Goal: Find specific page/section: Find specific page/section

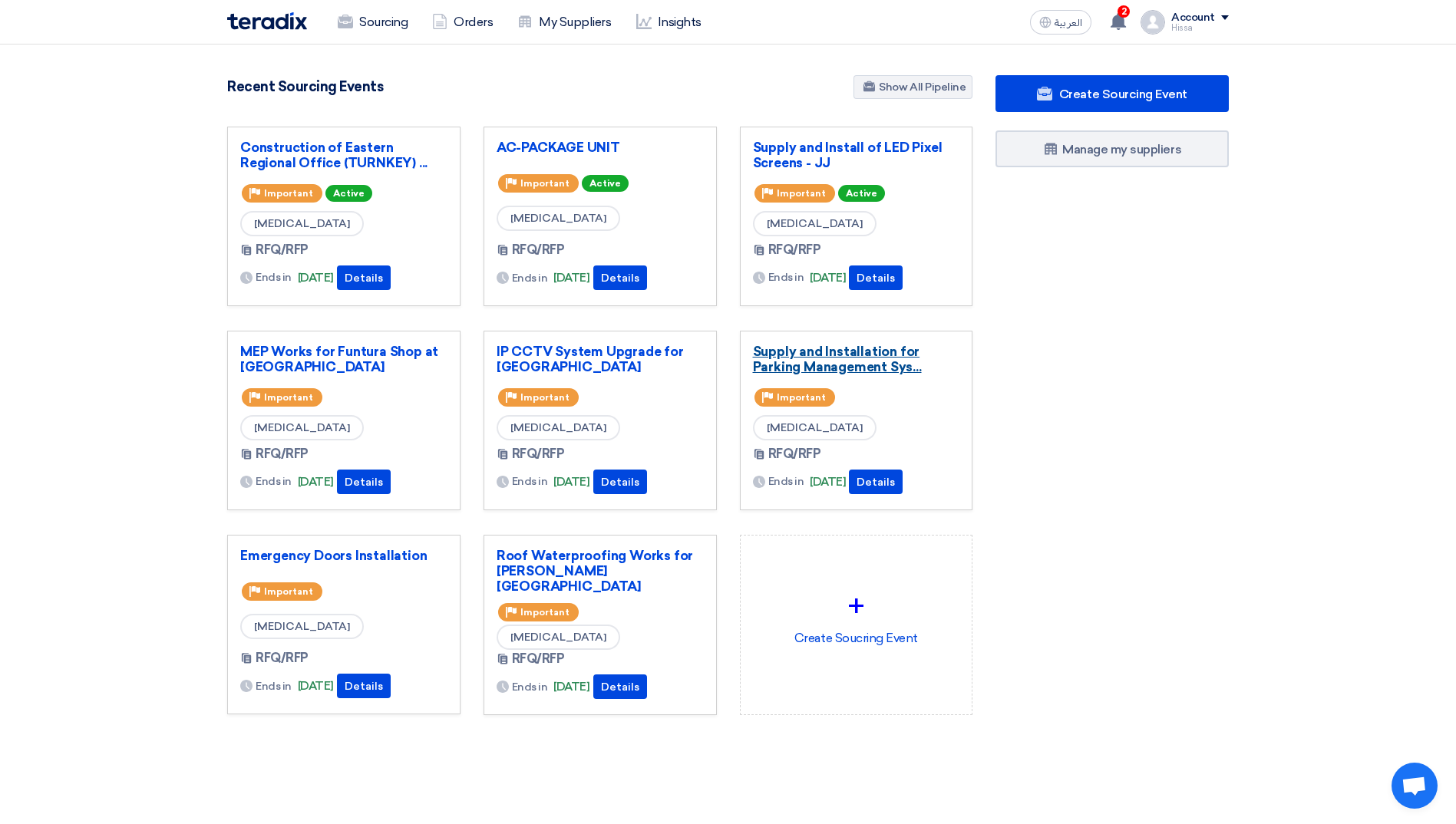
click at [821, 354] on link "Supply and Installation for Parking Management Sys..." at bounding box center [857, 359] width 207 height 31
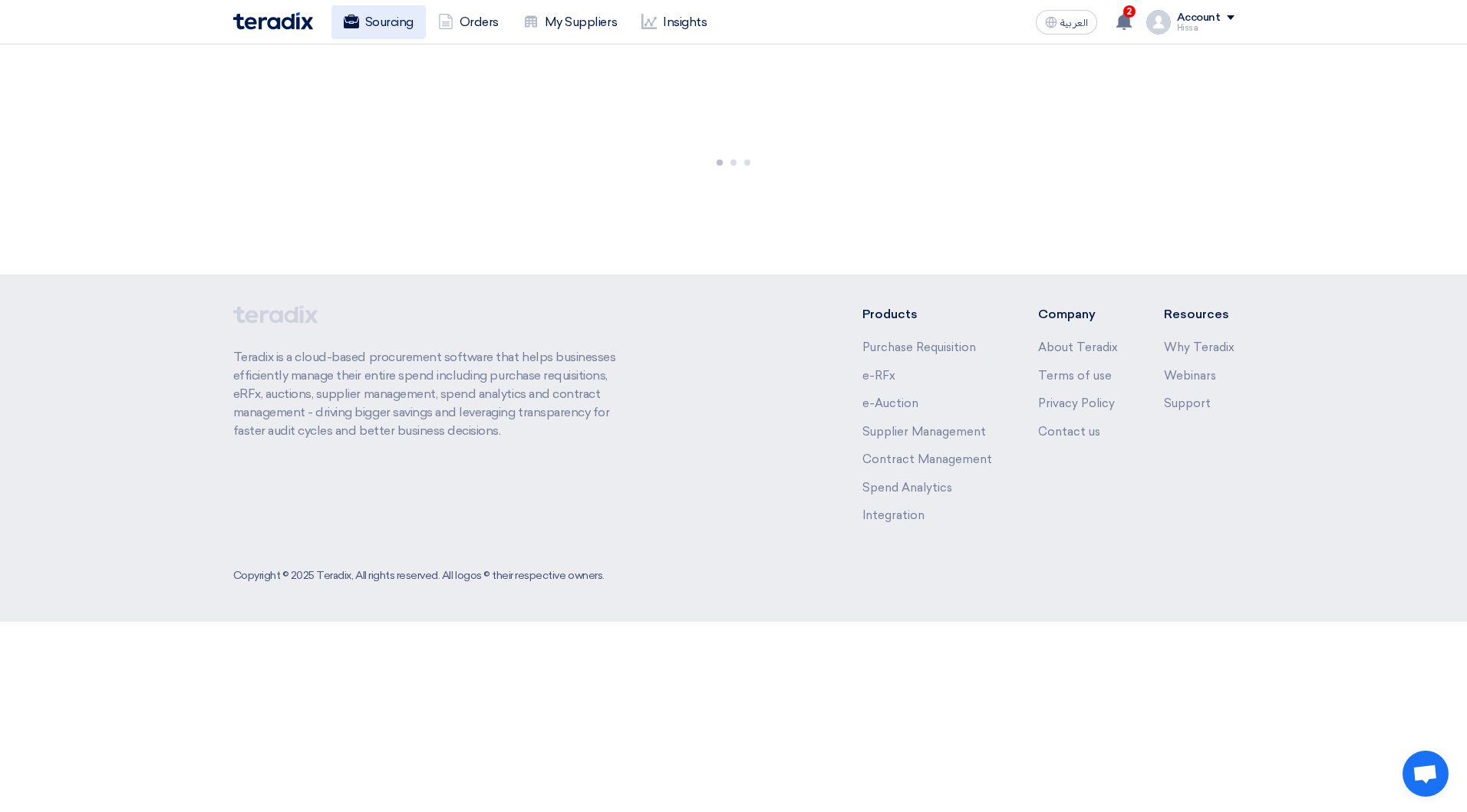
click at [372, 26] on link "Sourcing" at bounding box center [378, 22] width 94 height 33
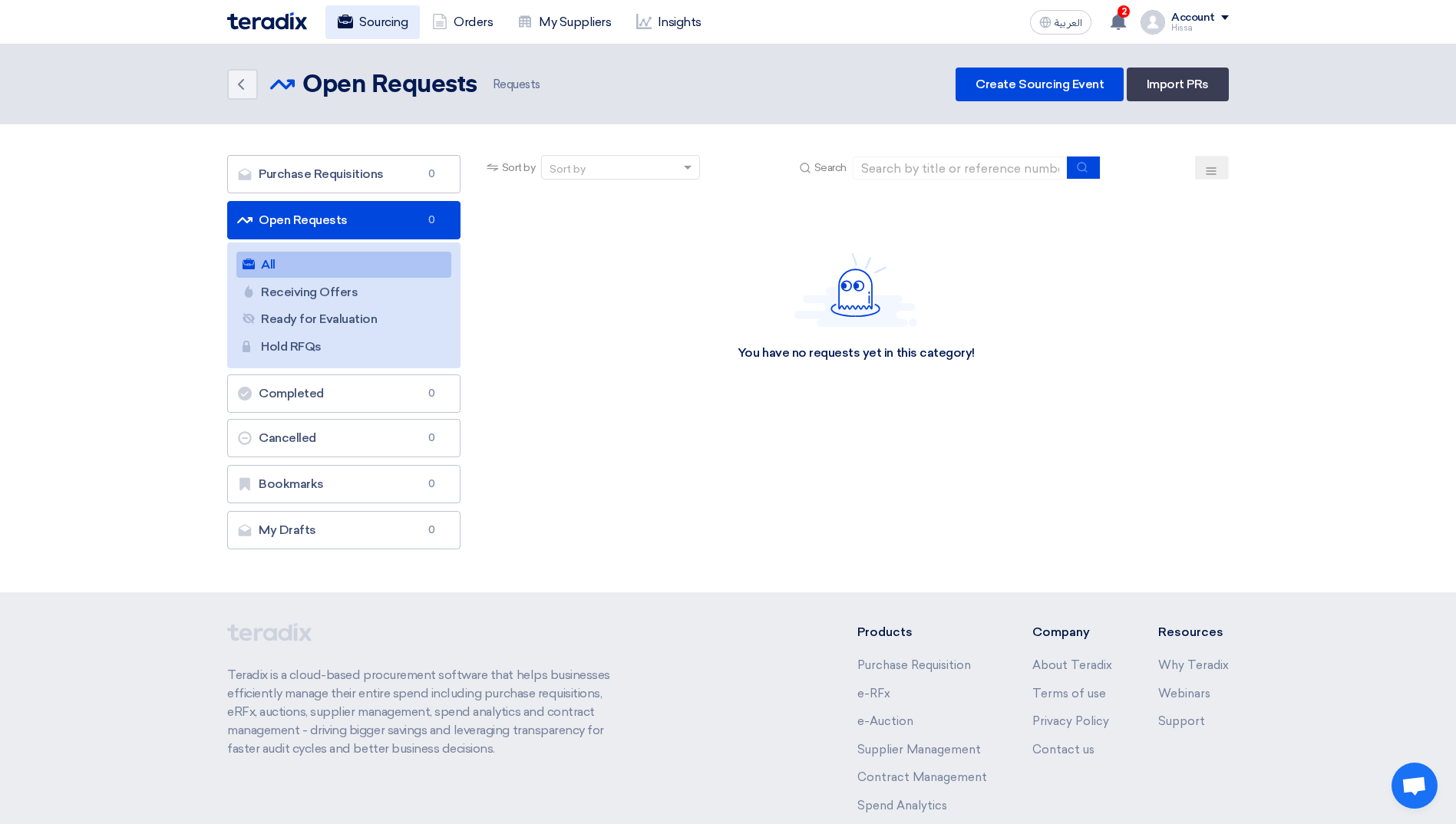
click at [359, 23] on link "Sourcing" at bounding box center [372, 22] width 94 height 33
click at [369, 21] on link "Sourcing" at bounding box center [372, 22] width 94 height 33
